Goal: Use online tool/utility: Utilize a website feature to perform a specific function

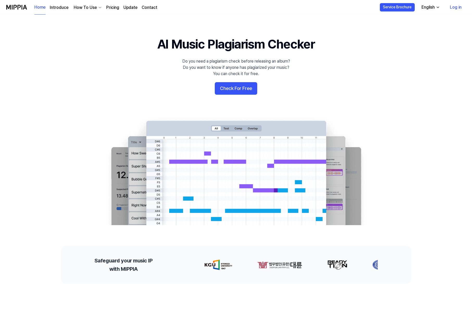
click at [225, 90] on button "Check For Free" at bounding box center [236, 88] width 42 height 13
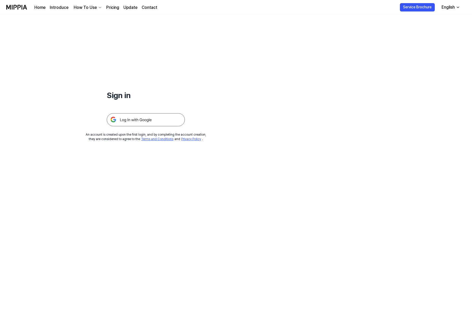
click at [172, 113] on img at bounding box center [146, 119] width 78 height 13
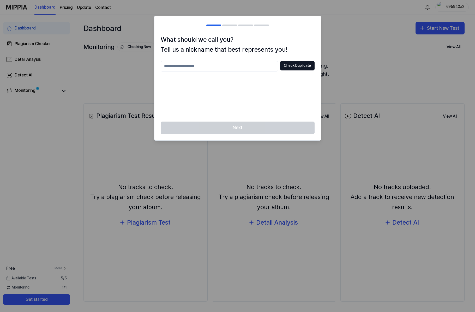
click at [263, 70] on input "text" at bounding box center [219, 66] width 117 height 10
type input "***"
click at [283, 67] on button "Check Duplicate" at bounding box center [297, 65] width 34 height 9
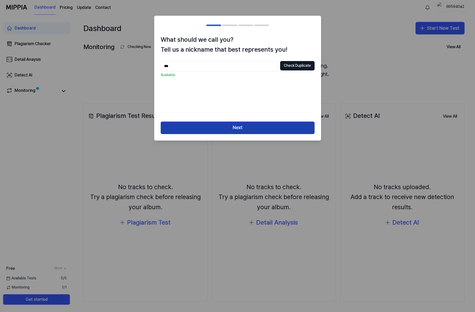
click at [266, 132] on button "Next" at bounding box center [238, 127] width 154 height 13
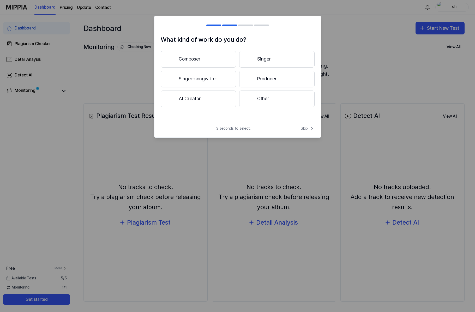
click at [223, 83] on button "Singer-songwriter" at bounding box center [198, 79] width 75 height 17
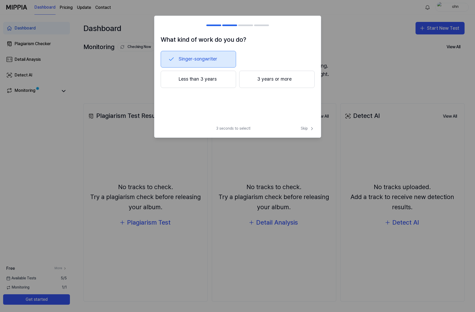
click at [207, 79] on button "Less than 3 years" at bounding box center [198, 79] width 75 height 17
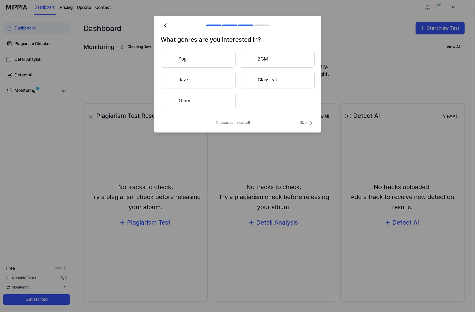
click at [208, 82] on button "Jazz" at bounding box center [198, 80] width 75 height 17
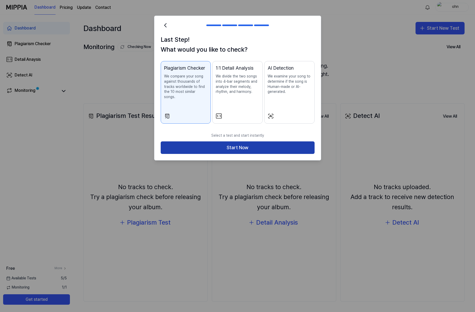
click at [270, 144] on button "Start Now" at bounding box center [238, 147] width 154 height 13
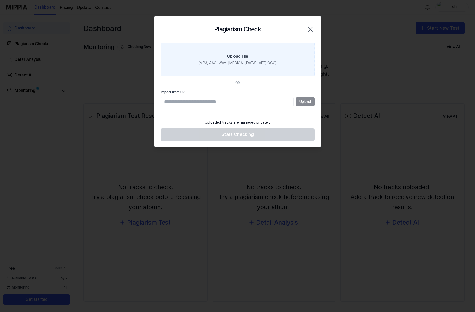
click at [269, 65] on label "Upload File (MP3, AAC, WAV, [MEDICAL_DATA], AIFF, OGG)" at bounding box center [238, 59] width 154 height 34
click at [0, 0] on input "Upload File (MP3, AAC, WAV, [MEDICAL_DATA], AIFF, OGG)" at bounding box center [0, 0] width 0 height 0
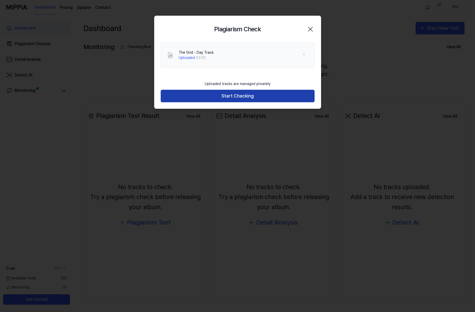
click at [288, 99] on button "Start Checking" at bounding box center [238, 96] width 154 height 13
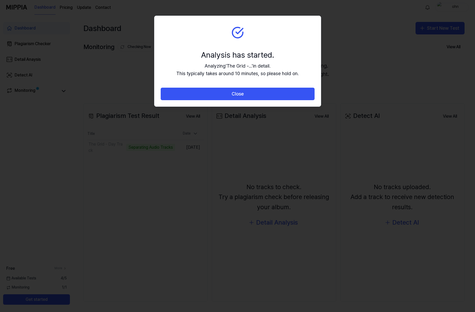
click at [287, 96] on button "Close" at bounding box center [238, 94] width 154 height 13
